Goal: Task Accomplishment & Management: Use online tool/utility

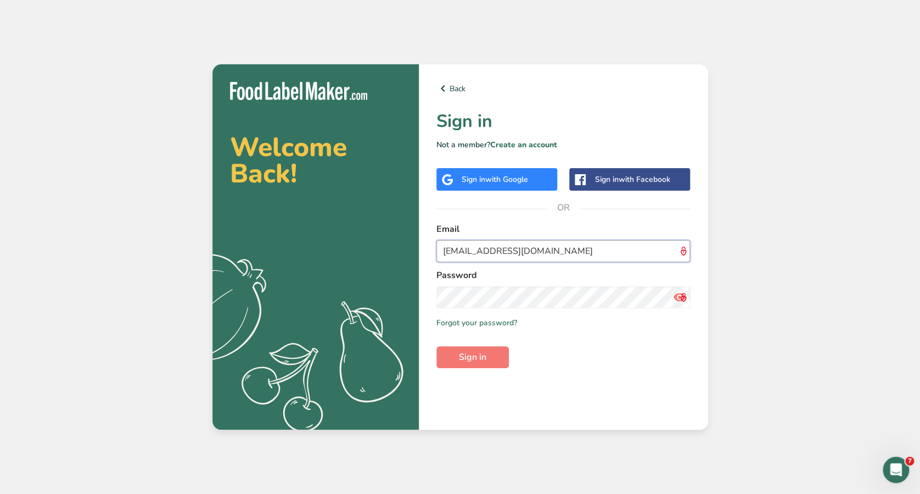
click at [482, 250] on input "maria12456@foodlabelmaker.com" at bounding box center [564, 251] width 254 height 22
click at [489, 253] on input "maria12456@foodlabelmaker.com" at bounding box center [564, 251] width 254 height 22
type input "maria@foodlabelmaker.com"
click at [437, 346] on button "Sign in" at bounding box center [473, 357] width 72 height 22
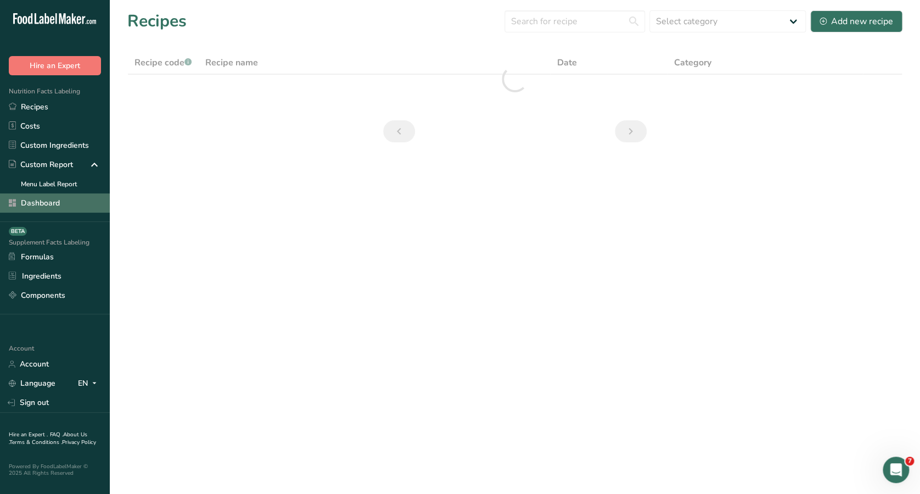
click at [35, 208] on link "Dashboard" at bounding box center [55, 202] width 110 height 19
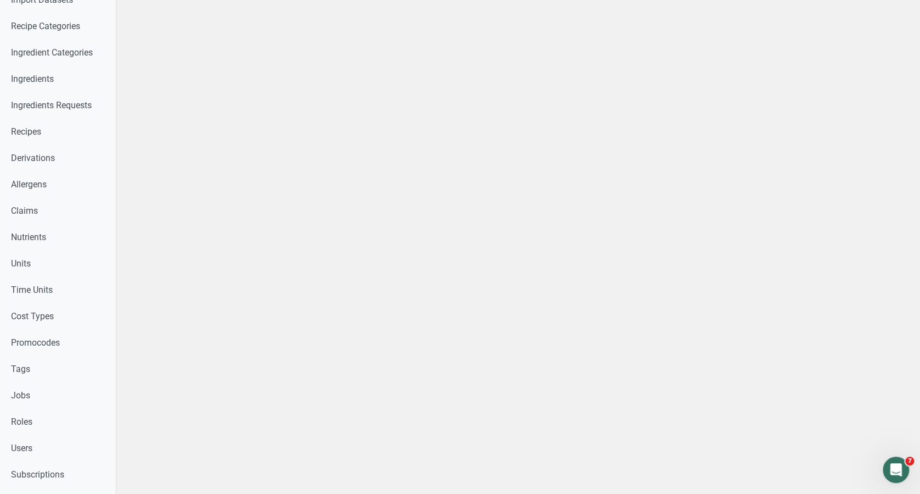
scroll to position [286, 0]
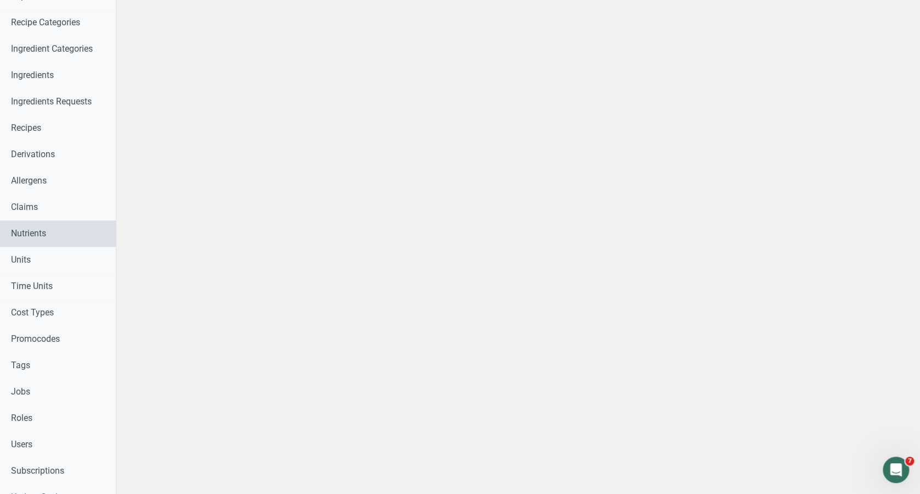
click at [41, 232] on link "Nutrients" at bounding box center [58, 233] width 116 height 26
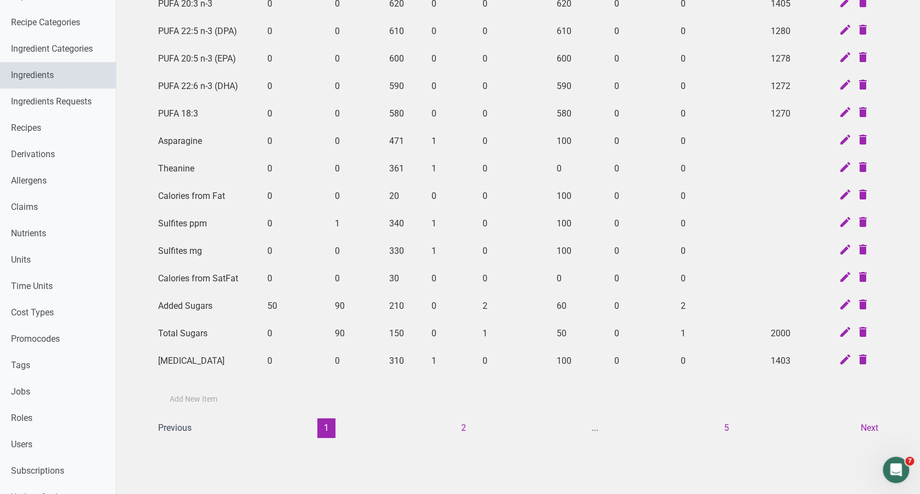
click at [76, 83] on link "Ingredients" at bounding box center [58, 75] width 116 height 26
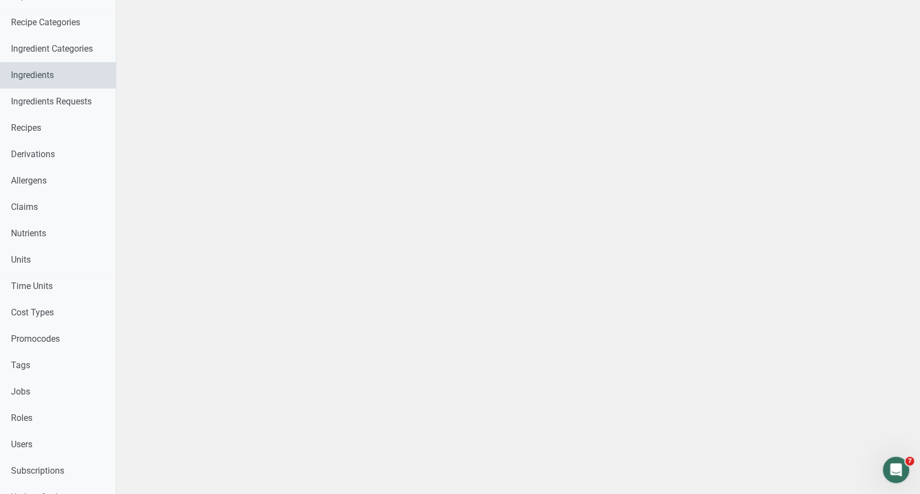
select select
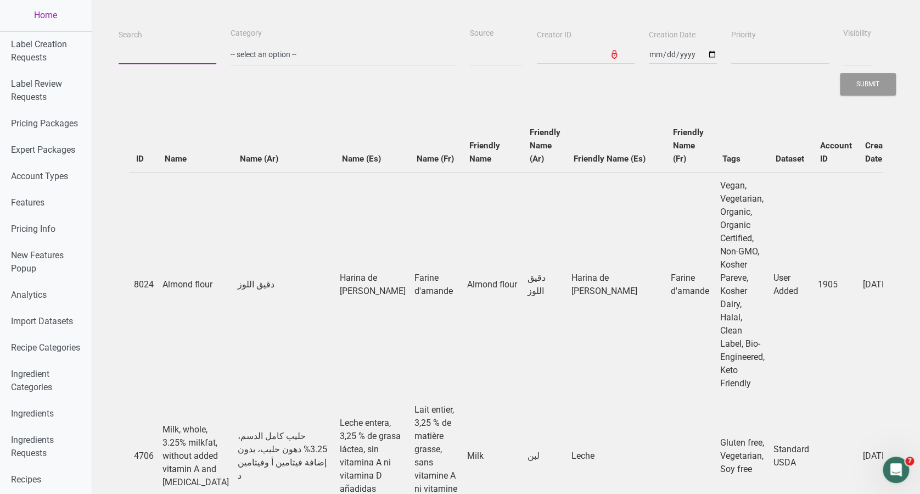
click at [165, 48] on input "Search" at bounding box center [168, 54] width 98 height 20
type input "s"
select select
type input "su"
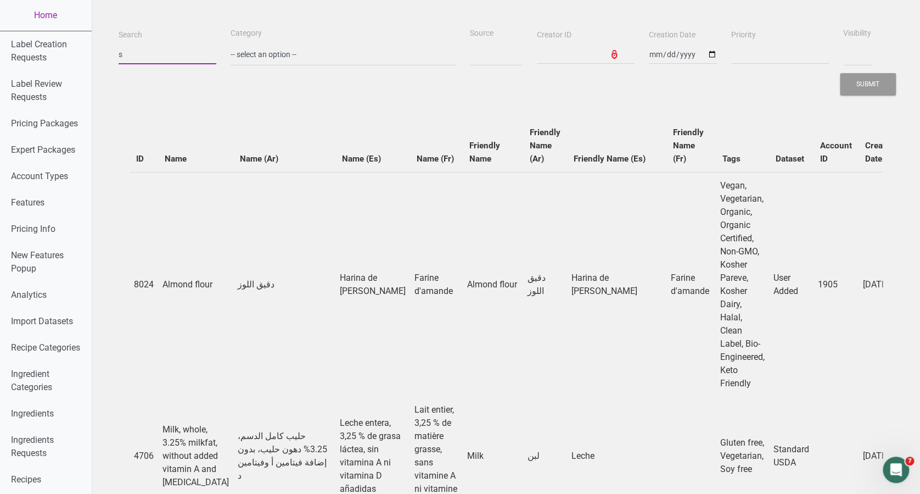
select select
type input "sug"
select select
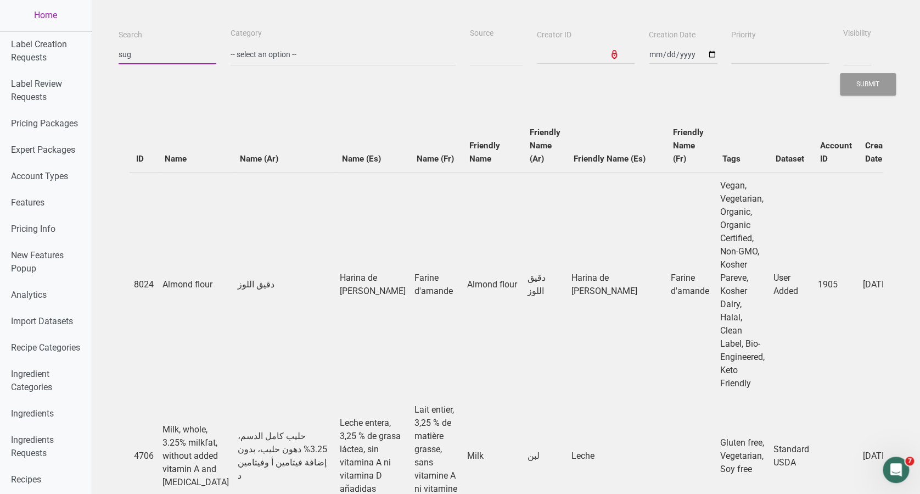
type input "suga"
select select
type input "sugar"
select select
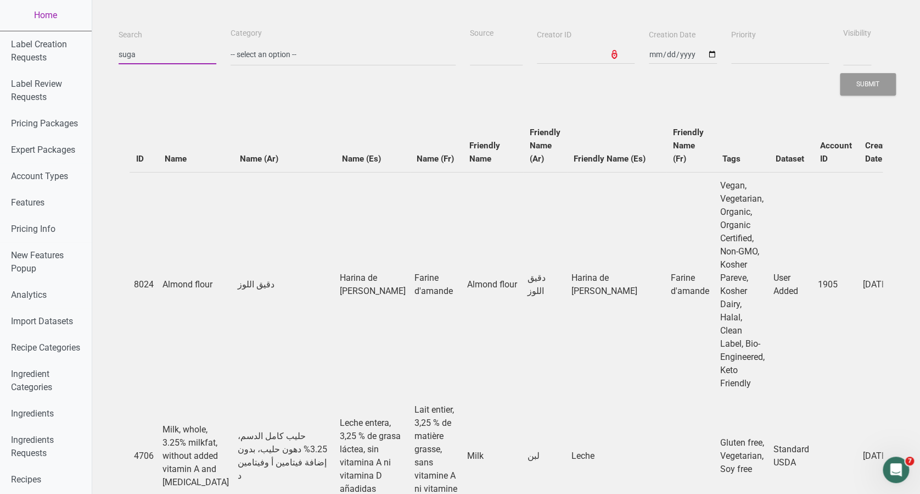
select select
type input "sugar"
click at [840, 73] on button "Submit" at bounding box center [868, 84] width 56 height 23
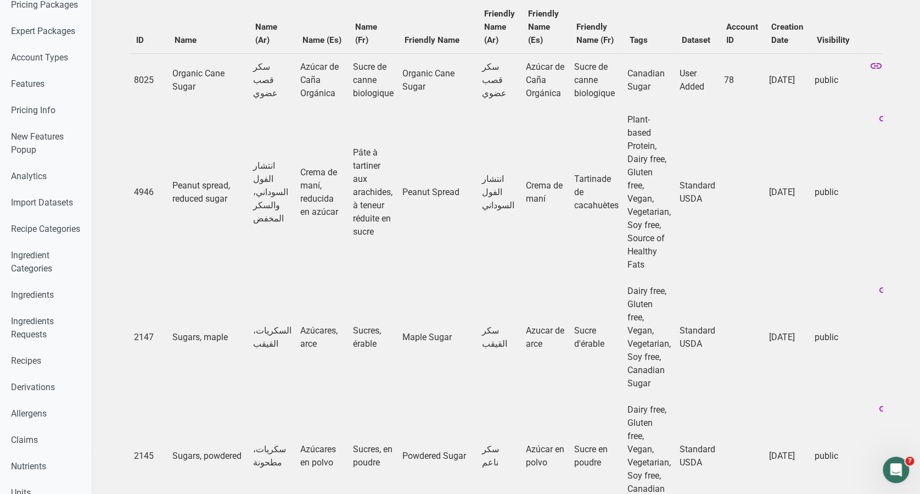
scroll to position [154, 0]
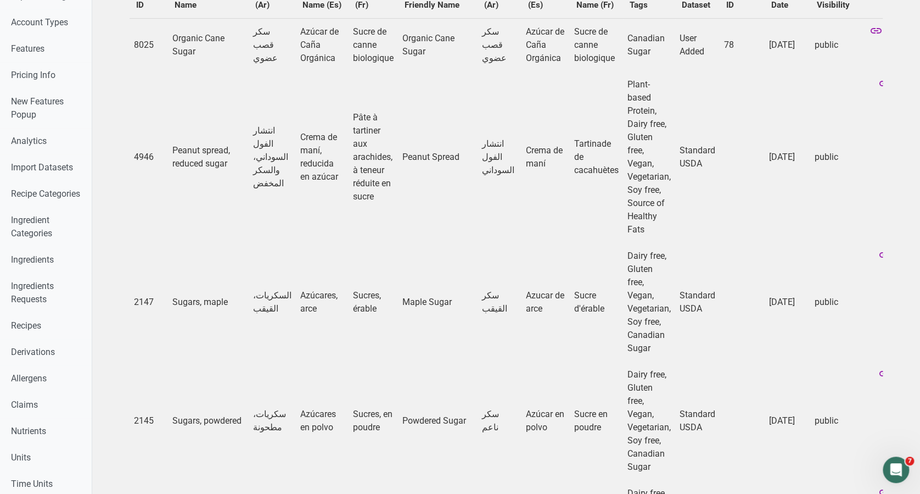
click at [570, 249] on td "Sucre d'érable" at bounding box center [596, 302] width 53 height 119
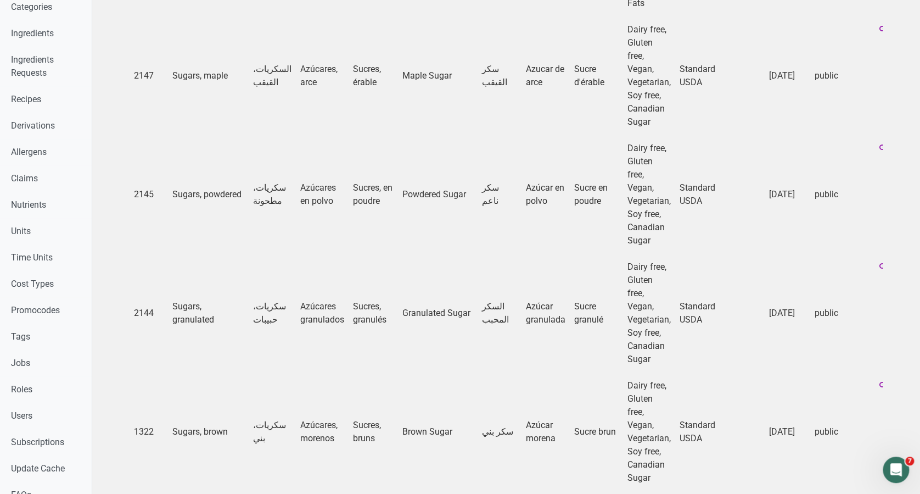
scroll to position [373, 0]
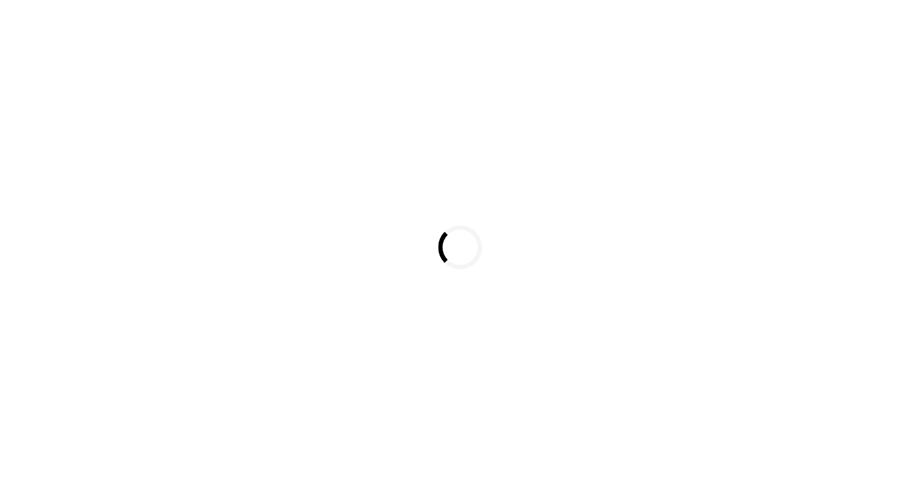
select select
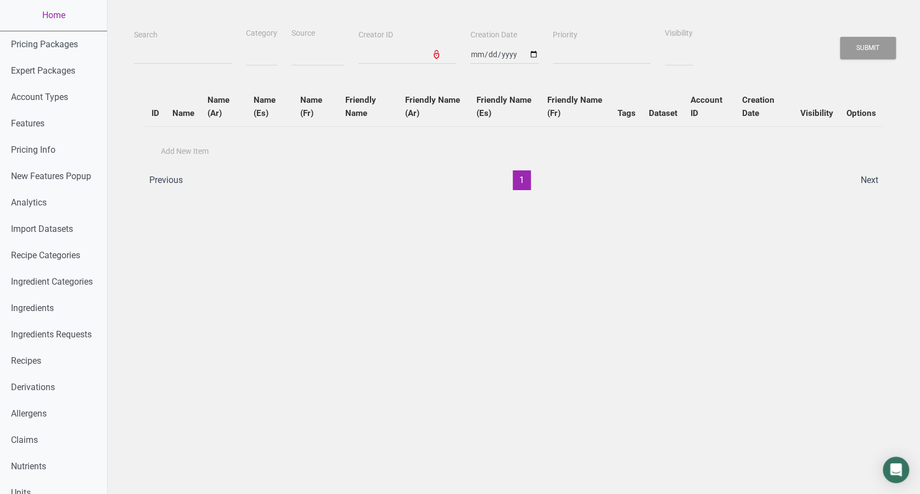
select select
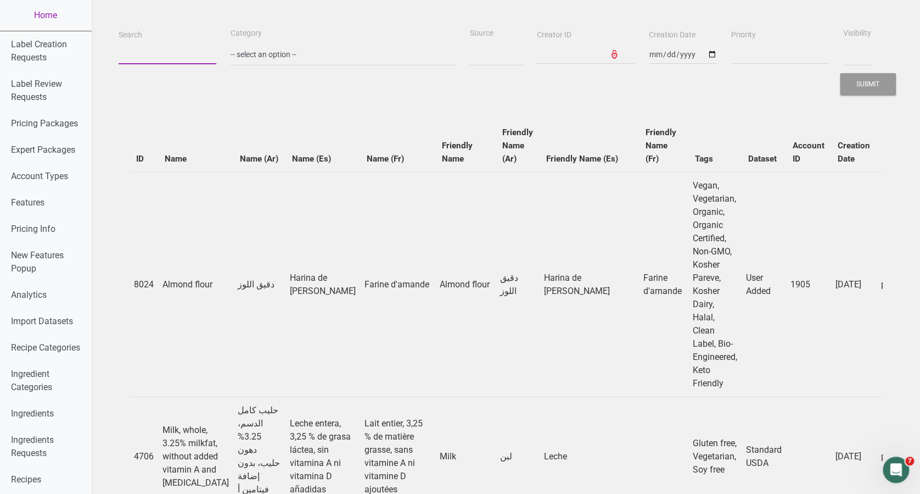
click at [165, 55] on input "Search" at bounding box center [168, 54] width 98 height 20
type input "s"
select select
type input "su"
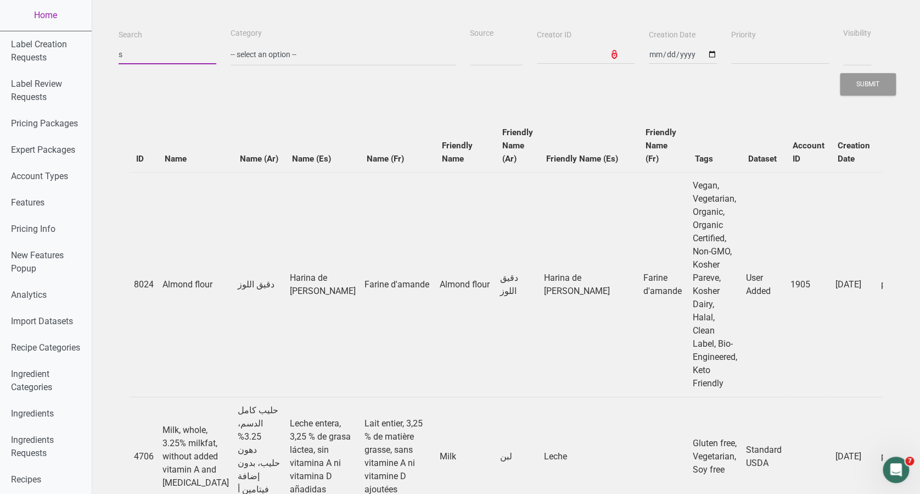
select select
type input "sug"
select select
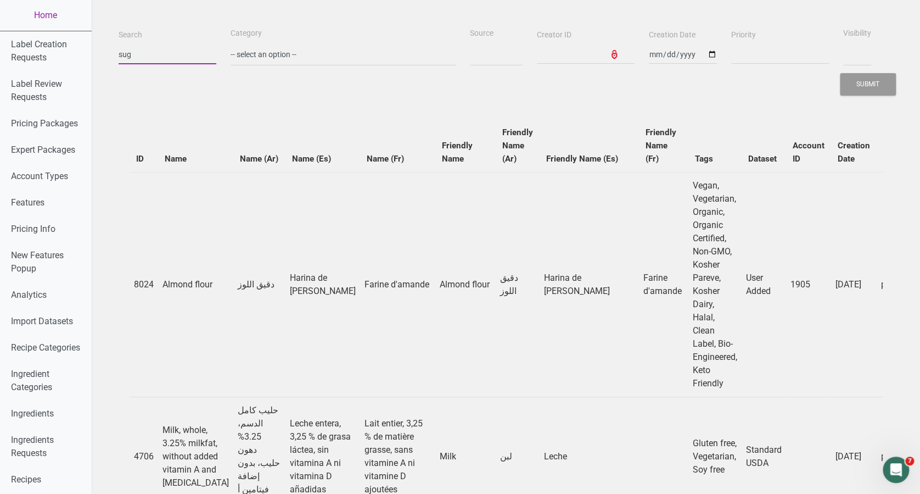
type input "suga"
select select
type input "sugar"
select select
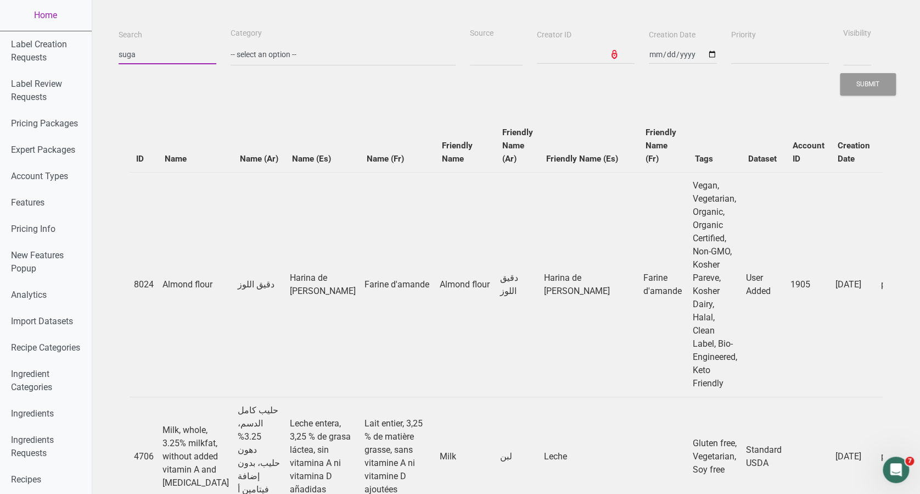
select select
type input "sugar"
click at [840, 73] on button "Submit" at bounding box center [868, 84] width 56 height 23
click at [180, 40] on div "Search sugar" at bounding box center [167, 46] width 103 height 37
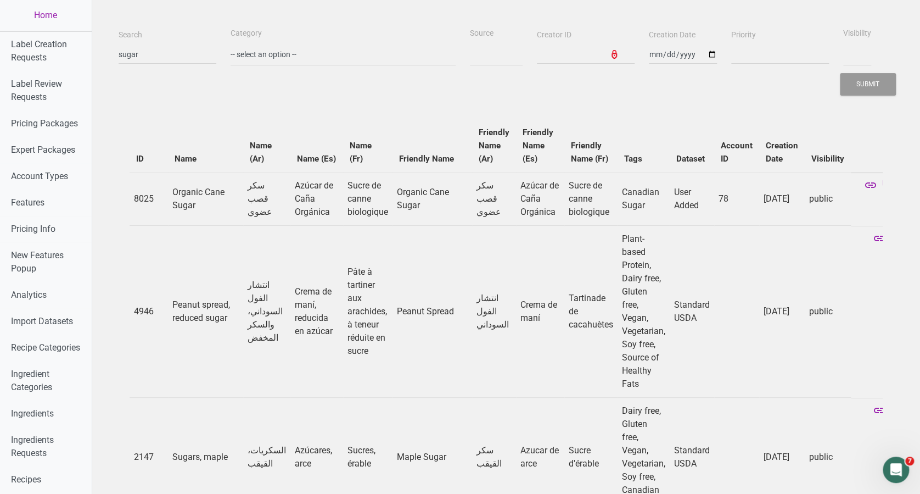
click at [908, 404] on icon at bounding box center [914, 411] width 13 height 15
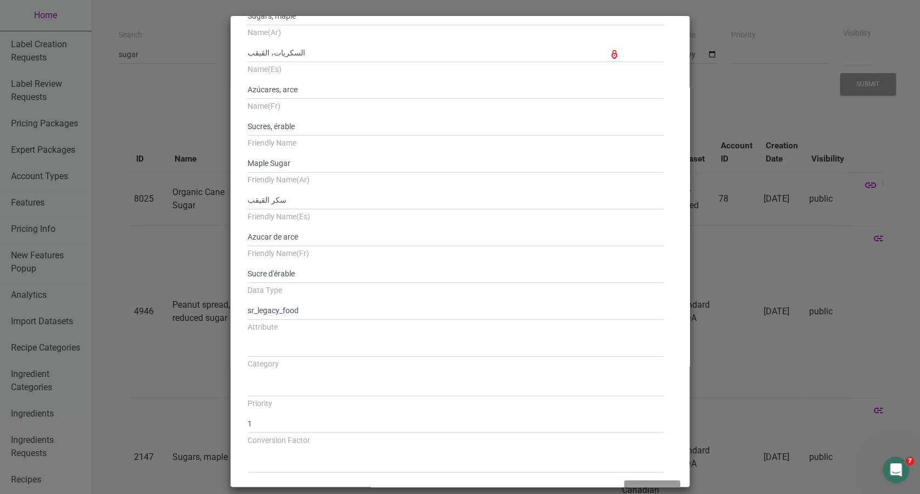
scroll to position [87, 0]
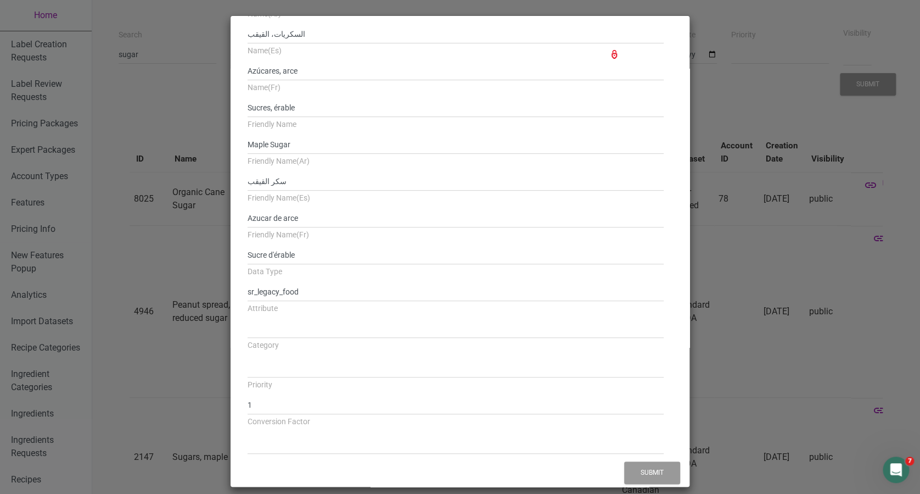
select select
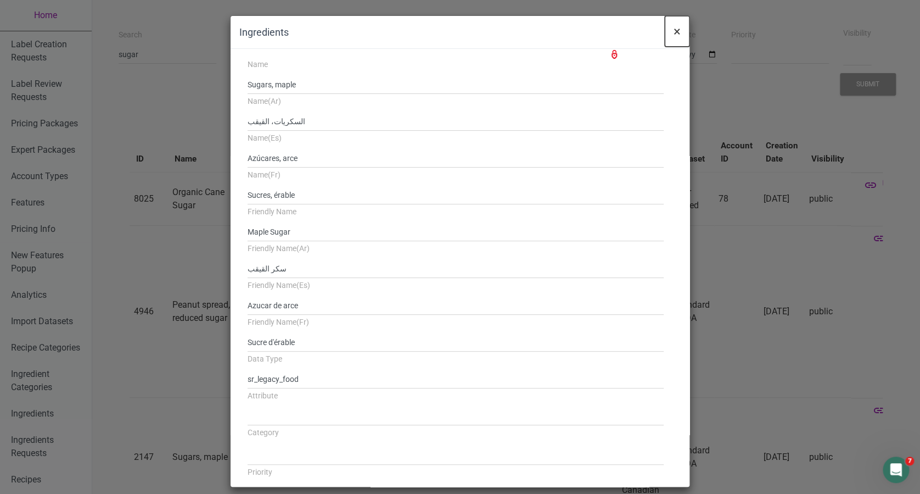
click at [674, 27] on span "×" at bounding box center [677, 31] width 7 height 15
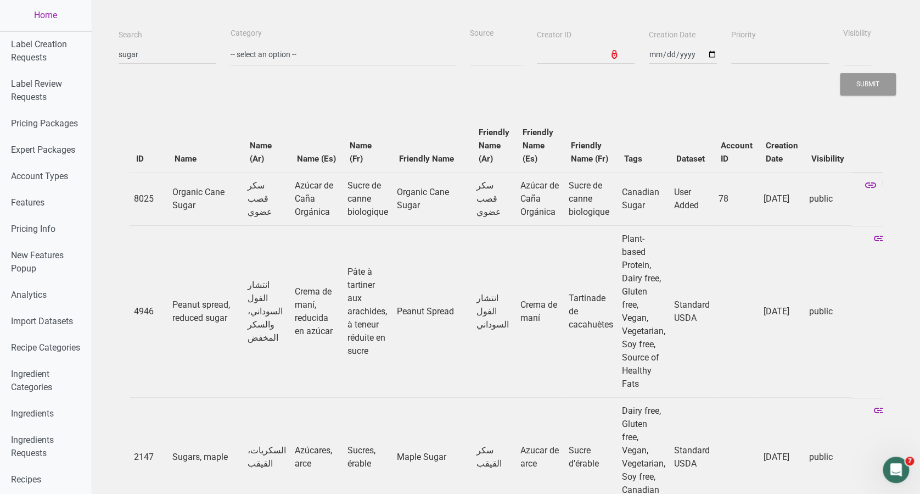
click at [891, 404] on icon at bounding box center [897, 411] width 13 height 15
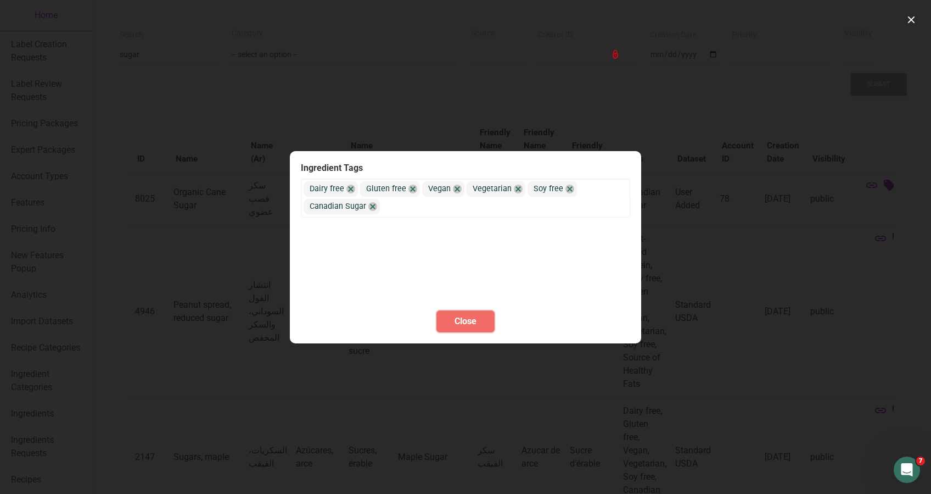
click at [451, 312] on button "Close" at bounding box center [466, 321] width 58 height 22
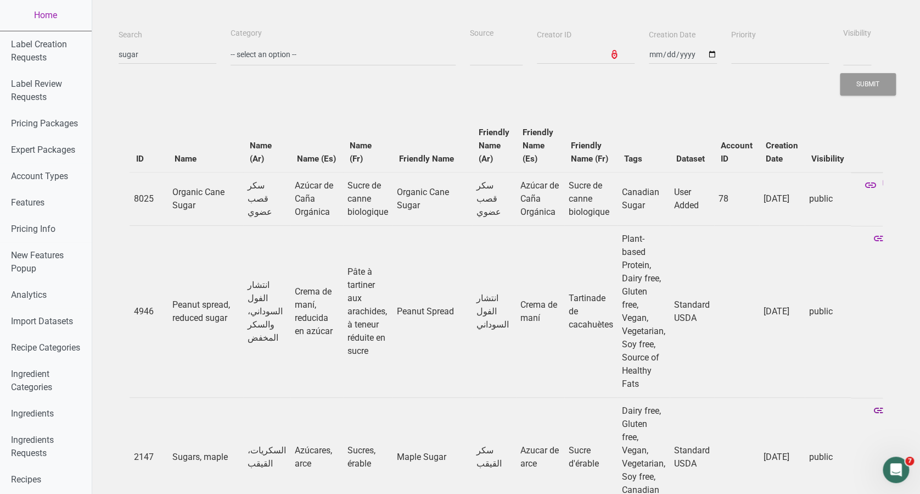
click at [873, 404] on icon at bounding box center [879, 411] width 13 height 15
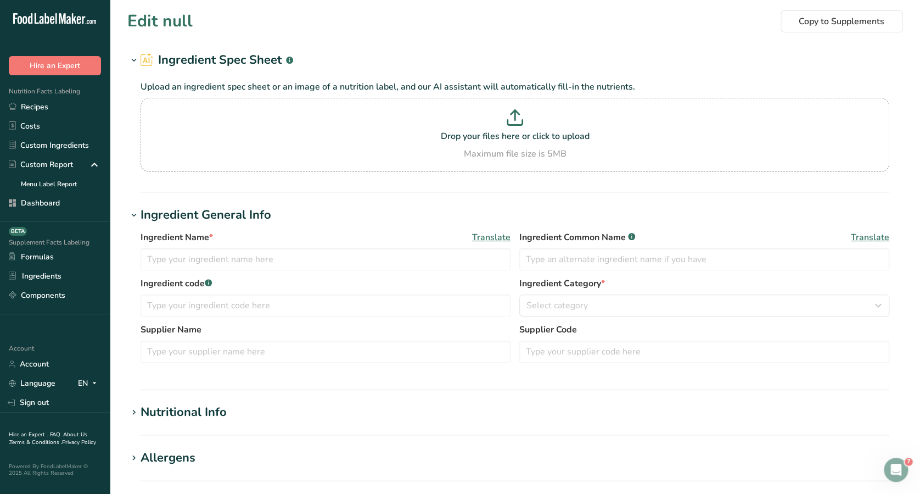
type input "Sugars, maple"
type input "Maple Sugar"
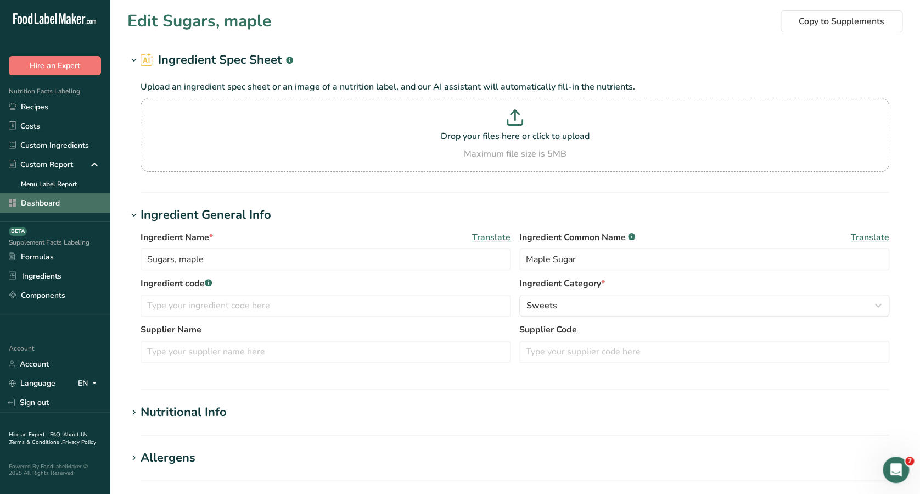
click at [43, 202] on link "Dashboard" at bounding box center [55, 202] width 110 height 19
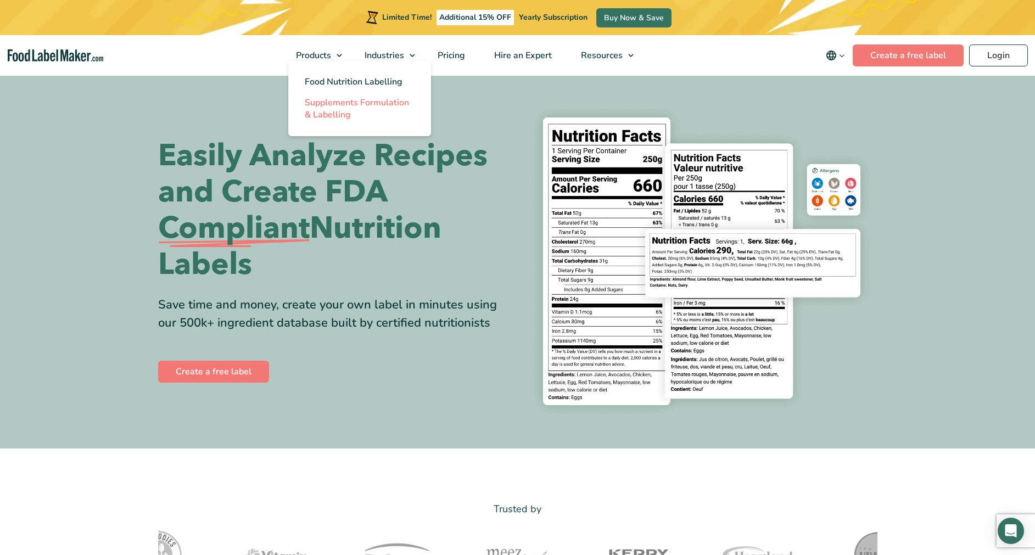
click at [312, 104] on span "Supplements Formulation & Labelling" at bounding box center [357, 109] width 104 height 24
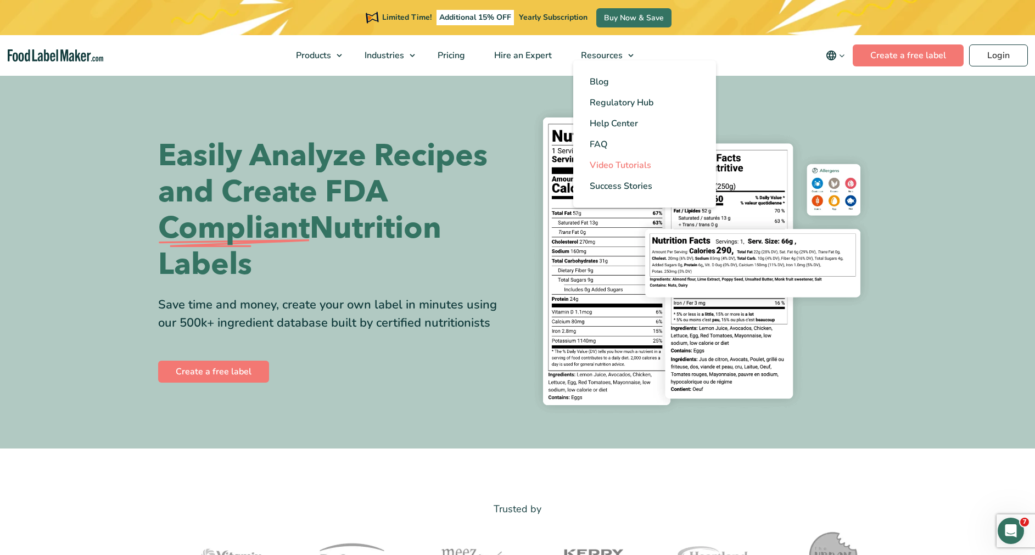
click at [604, 164] on span "Video Tutorials" at bounding box center [621, 165] width 62 height 12
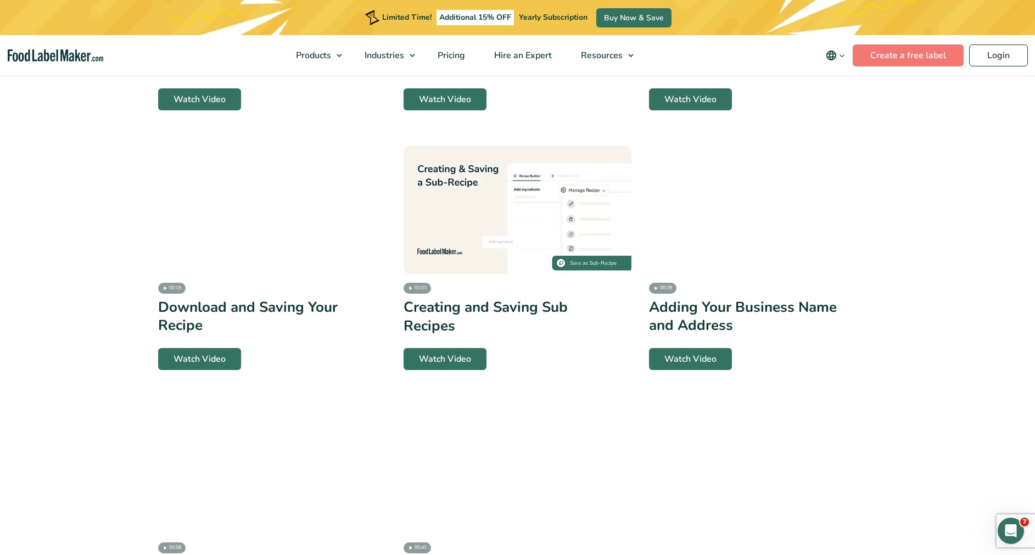
scroll to position [2122, 0]
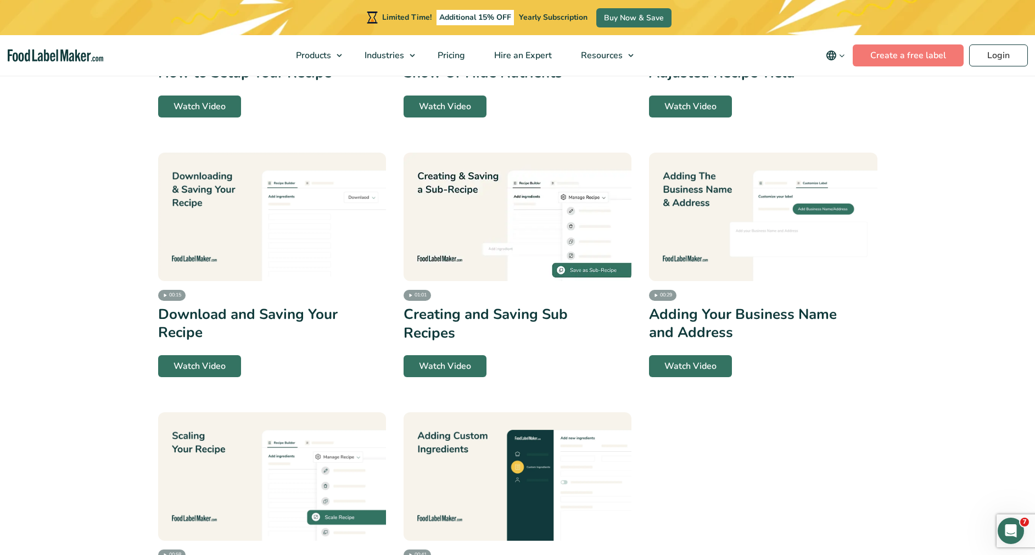
click at [495, 247] on img at bounding box center [518, 217] width 228 height 129
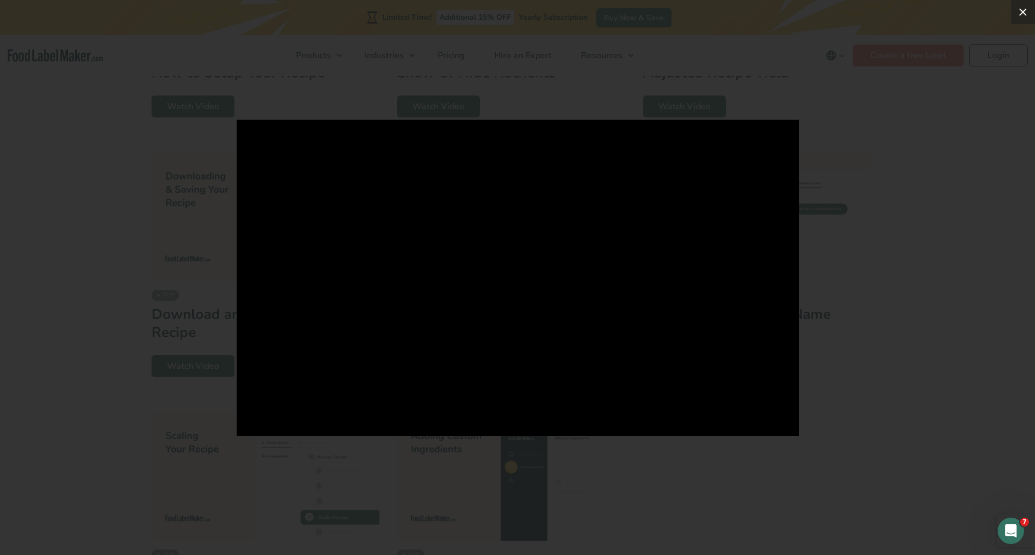
click at [1020, 8] on icon at bounding box center [1023, 11] width 13 height 13
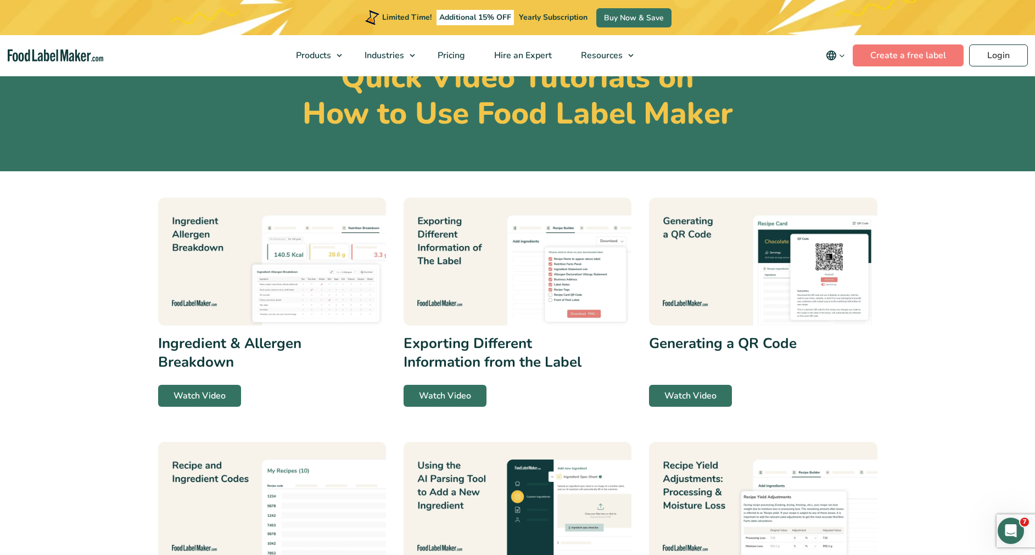
scroll to position [100, 0]
